Goal: Task Accomplishment & Management: Use online tool/utility

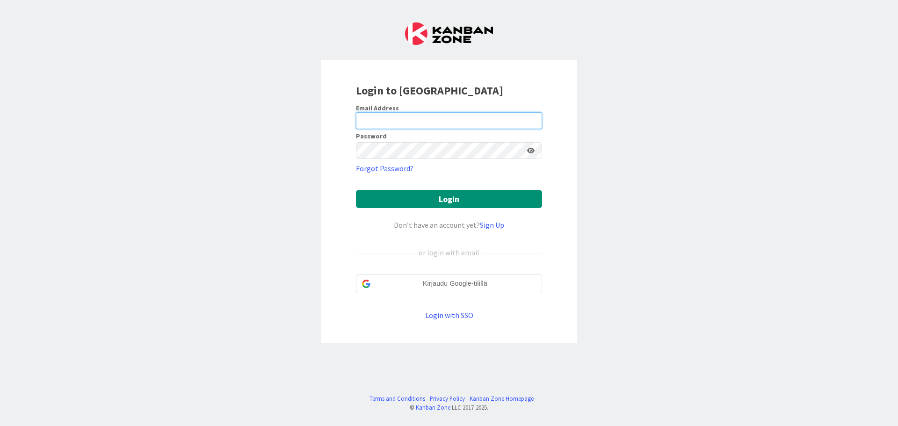
click at [385, 117] on input "email" at bounding box center [449, 120] width 186 height 17
type input "[EMAIL_ADDRESS][DOMAIN_NAME]"
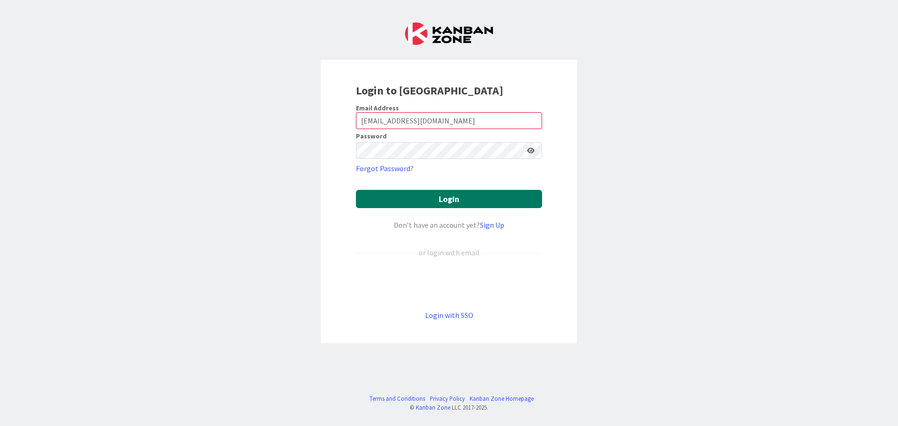
click at [414, 202] on button "Login" at bounding box center [449, 199] width 186 height 18
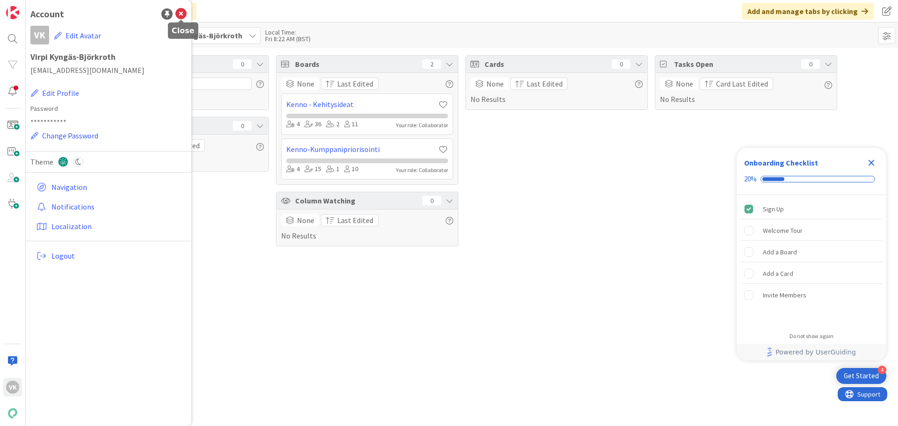
click at [180, 14] on icon at bounding box center [180, 13] width 11 height 11
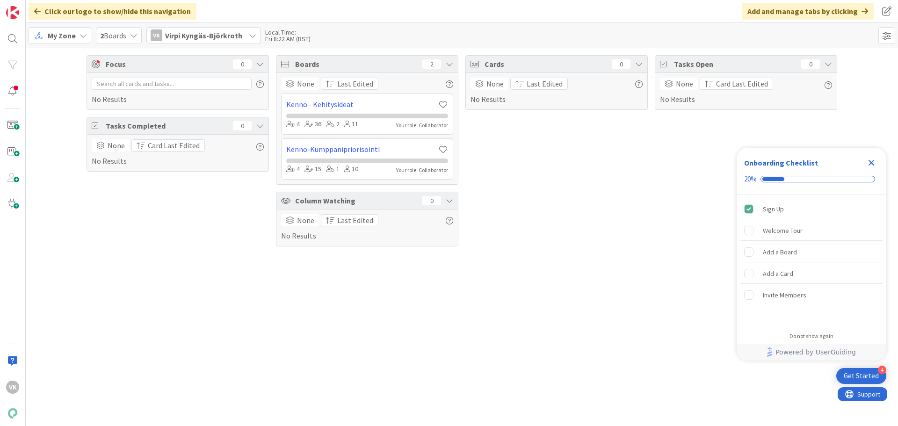
click at [78, 33] on div "My Zone" at bounding box center [60, 35] width 63 height 17
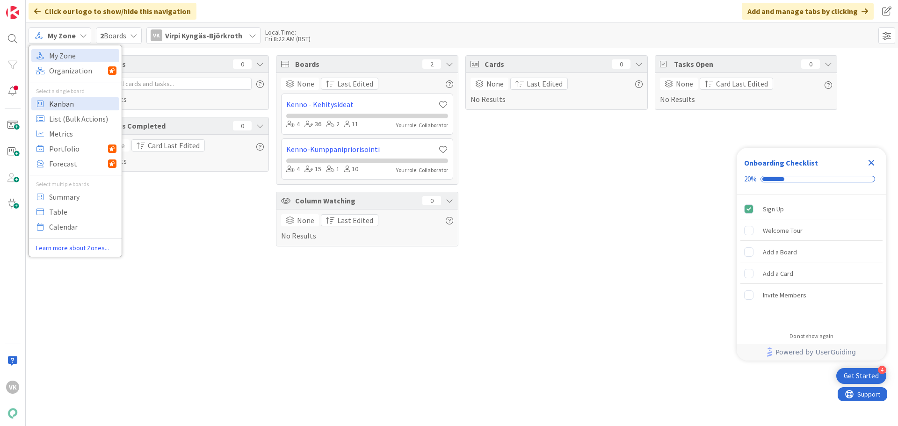
click at [64, 103] on span "Kanban" at bounding box center [82, 104] width 67 height 14
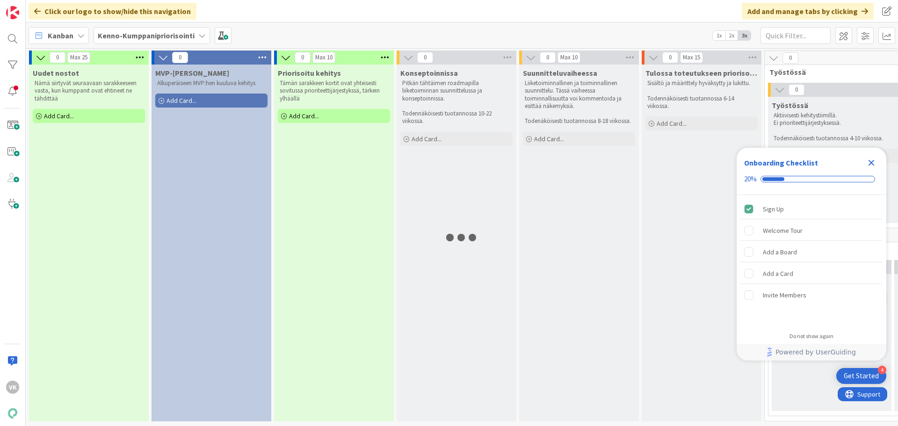
click at [871, 161] on icon "Close Checklist" at bounding box center [871, 162] width 11 height 11
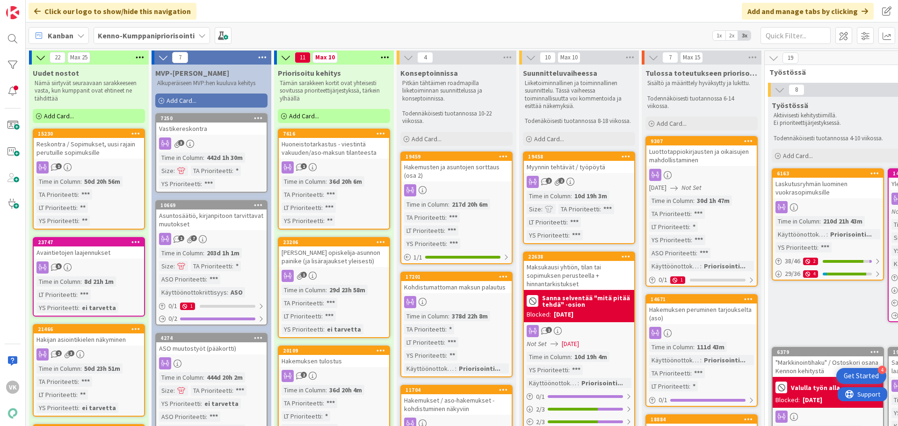
click at [577, 167] on div "Myynnin tehtävät / työpöytä" at bounding box center [579, 167] width 110 height 12
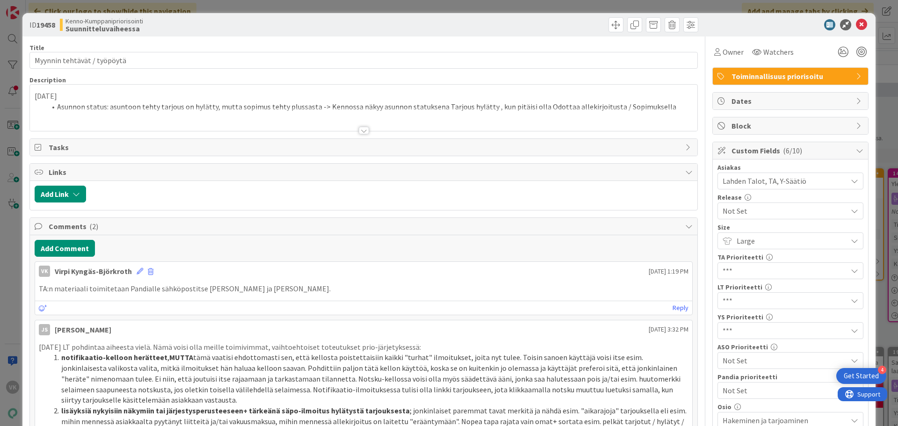
click at [362, 131] on div at bounding box center [364, 130] width 10 height 7
